Goal: Task Accomplishment & Management: Complete application form

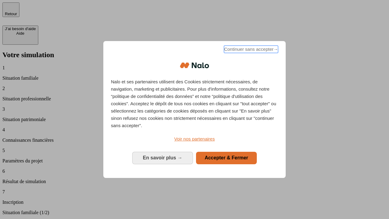
click at [251, 50] on span "Continuer sans accepter →" at bounding box center [251, 49] width 54 height 7
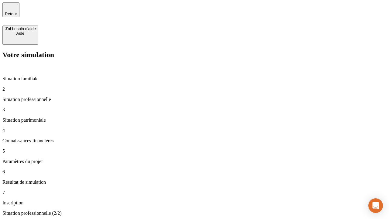
type input "30 000"
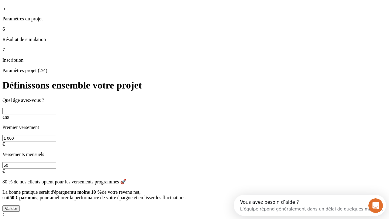
scroll to position [12, 0]
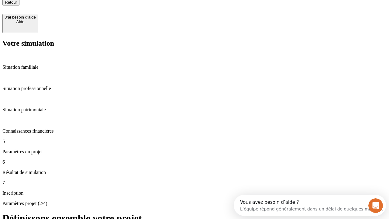
type input "25"
type input "1 000"
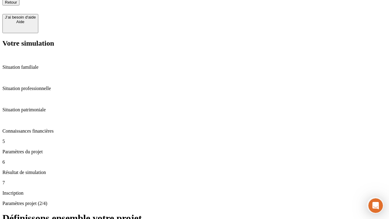
type input "640"
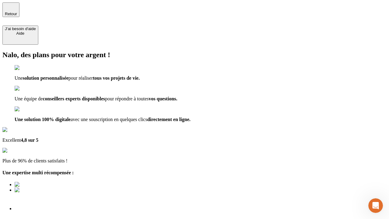
type input "[EMAIL_ADDRESS][PERSON_NAME][DOMAIN_NAME]"
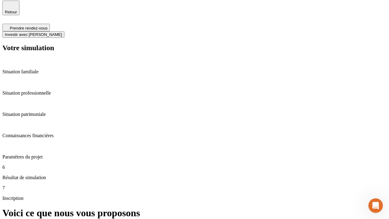
click at [62, 32] on span "Investir avec [PERSON_NAME]" at bounding box center [33, 34] width 57 height 5
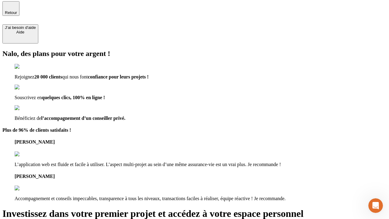
type input "[PERSON_NAME][EMAIL_ADDRESS][DOMAIN_NAME]"
